Goal: Task Accomplishment & Management: Use online tool/utility

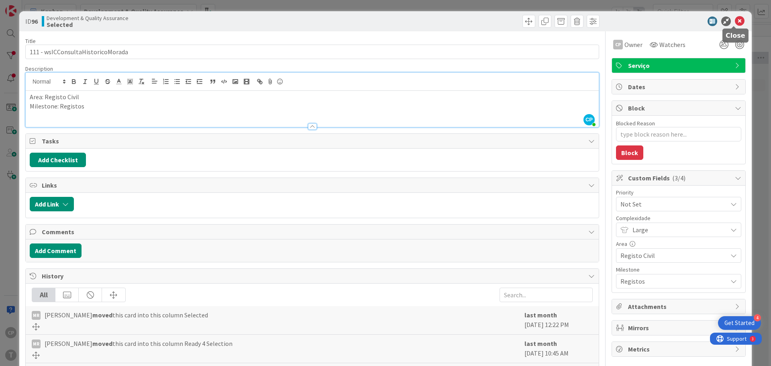
click at [735, 18] on icon at bounding box center [740, 21] width 10 height 10
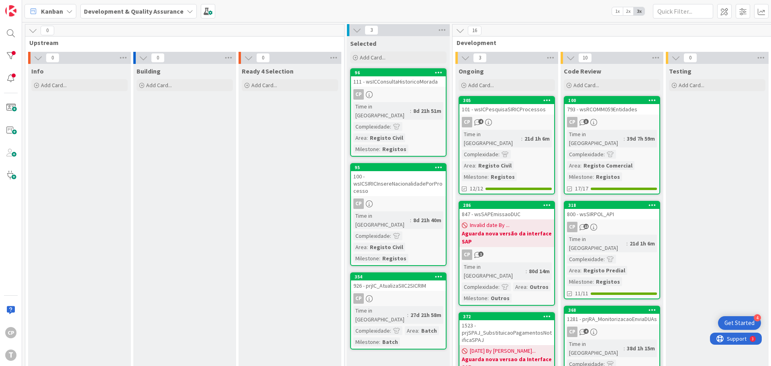
click at [405, 100] on link "96 111 - wsICConsultaHistoricoMorada CP Time in Column : 8d 21h 51m Complexidad…" at bounding box center [398, 112] width 96 height 88
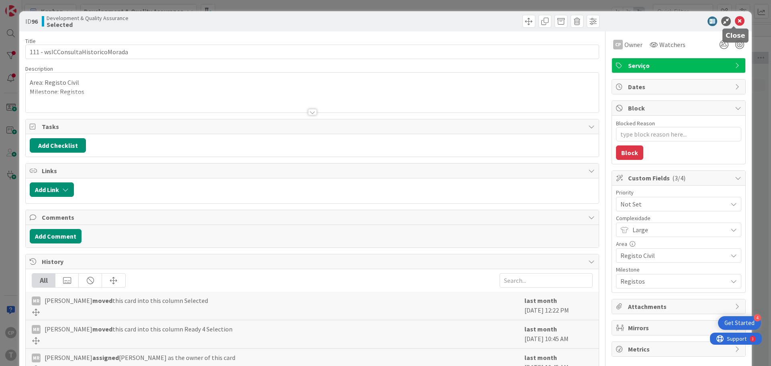
click at [735, 20] on icon at bounding box center [740, 21] width 10 height 10
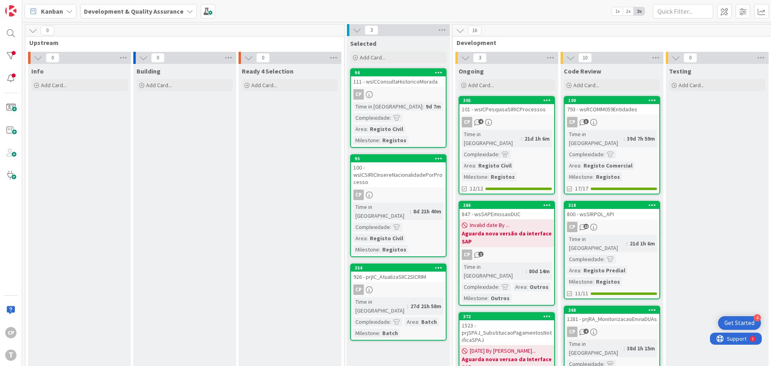
click at [510, 120] on div "CP 4" at bounding box center [506, 122] width 95 height 10
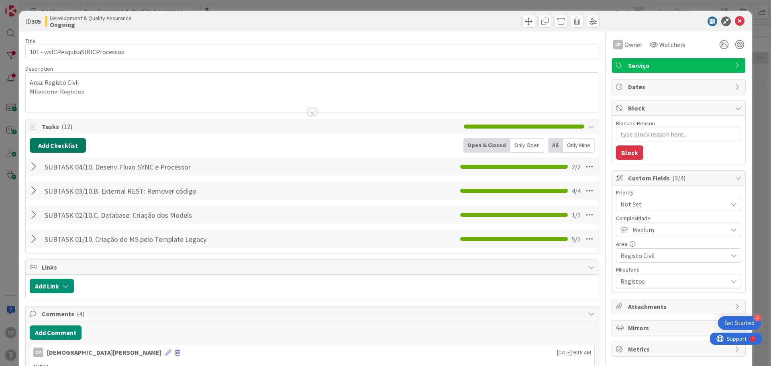
click at [62, 140] on button "Add Checklist" at bounding box center [58, 145] width 56 height 14
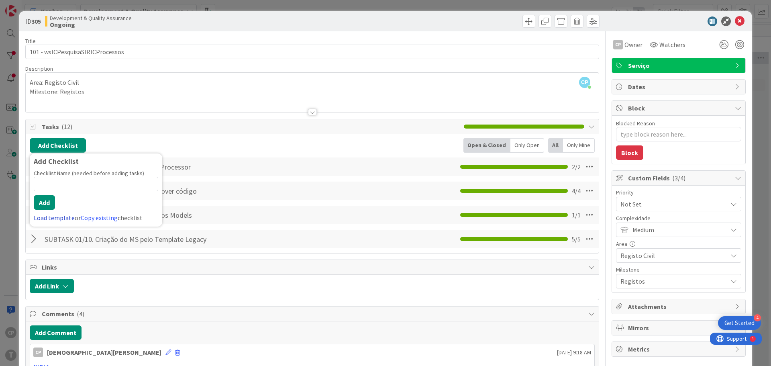
click at [63, 214] on link "Load template" at bounding box center [54, 218] width 41 height 8
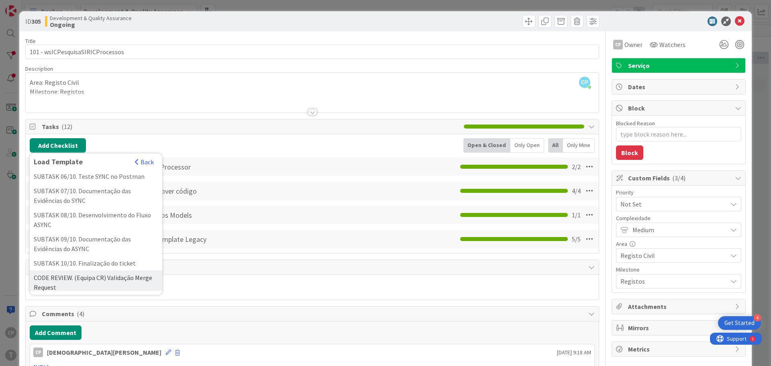
scroll to position [194, 0]
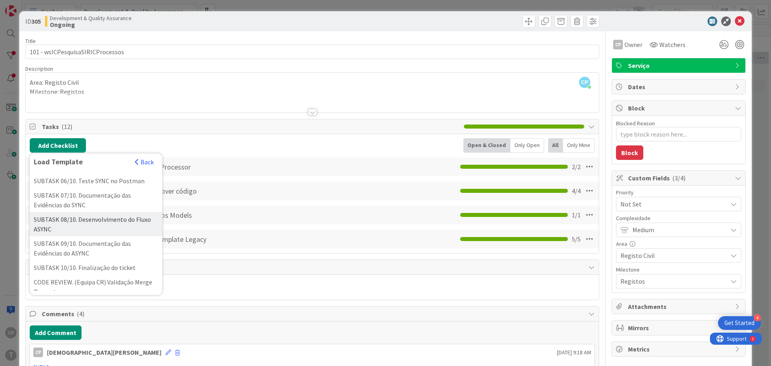
click at [104, 233] on div "SUBTASK 08/10. Desenvolvimento do Fluxo ASYNC" at bounding box center [96, 224] width 133 height 24
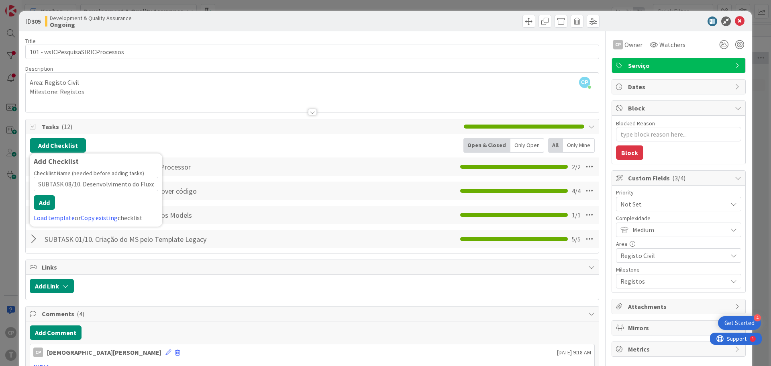
scroll to position [0, 18]
click at [44, 207] on button "Add" at bounding box center [44, 202] width 21 height 14
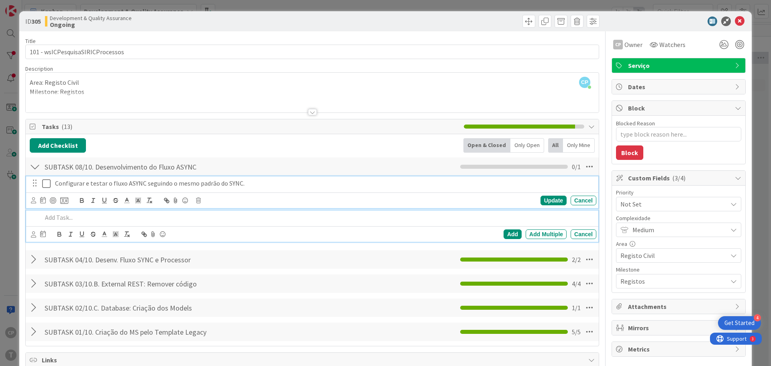
click at [47, 186] on icon at bounding box center [46, 184] width 8 height 10
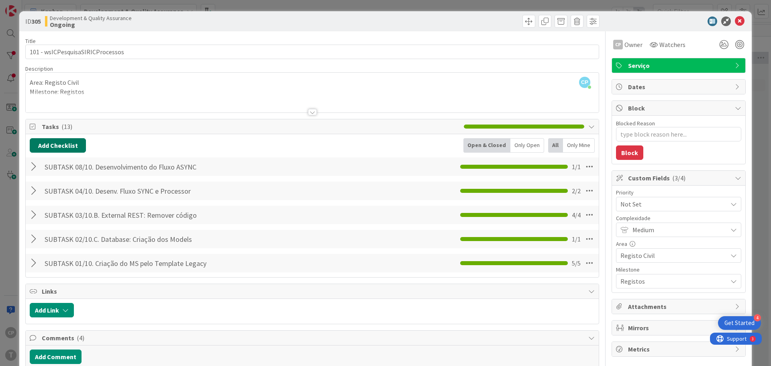
click at [49, 143] on button "Add Checklist" at bounding box center [58, 145] width 56 height 14
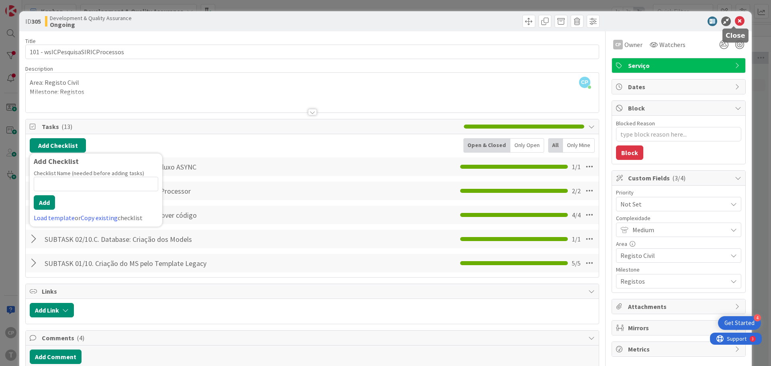
click at [736, 21] on icon at bounding box center [740, 21] width 10 height 10
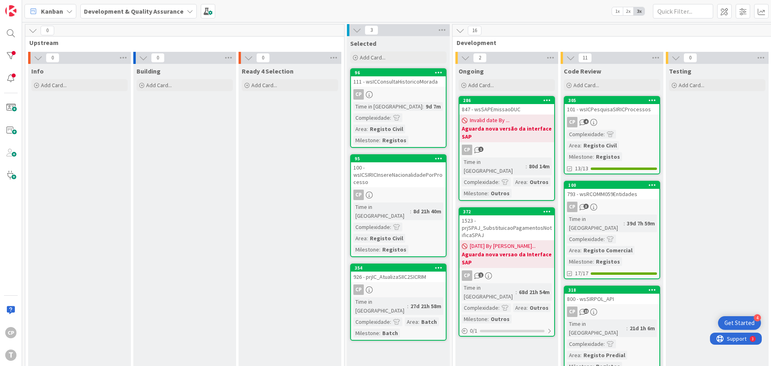
click at [603, 124] on div "CP 4" at bounding box center [612, 122] width 95 height 10
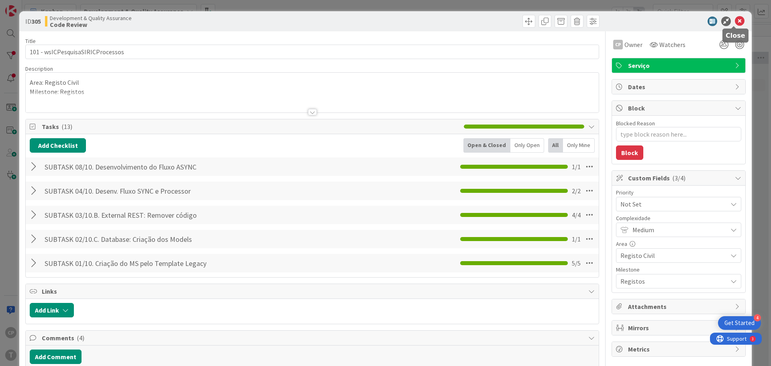
click at [735, 19] on icon at bounding box center [740, 21] width 10 height 10
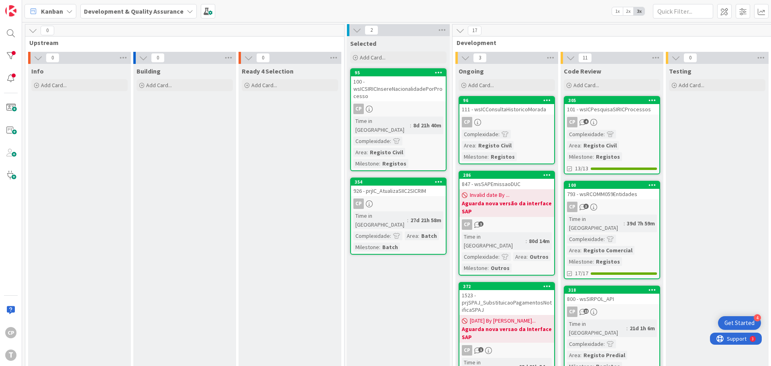
click at [522, 108] on div "111 - wsICConsultaHistoricoMorada" at bounding box center [506, 109] width 95 height 10
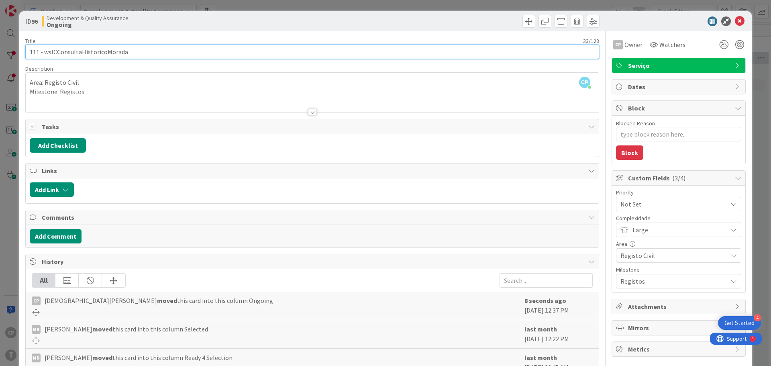
drag, startPoint x: 129, startPoint y: 52, endPoint x: 46, endPoint y: 54, distance: 83.6
click at [46, 54] on input "111 - wsICConsultaHistoricoMorada" at bounding box center [312, 52] width 574 height 14
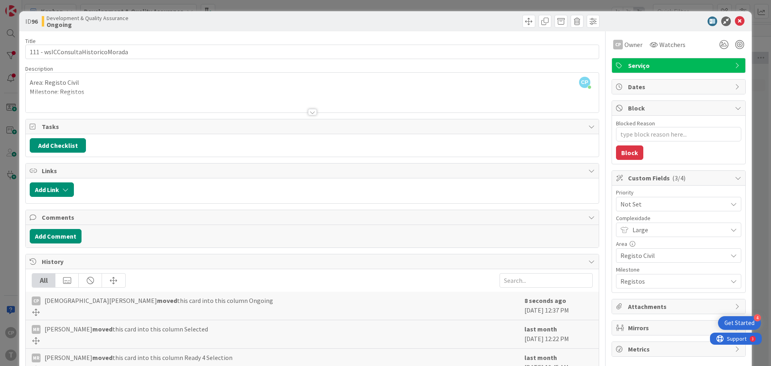
type textarea "x"
